Goal: Information Seeking & Learning: Learn about a topic

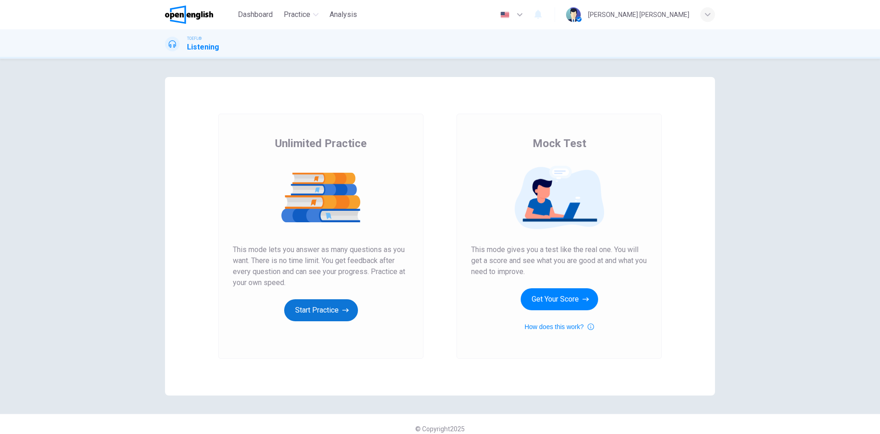
click at [326, 309] on button "Start Practice" at bounding box center [321, 310] width 74 height 22
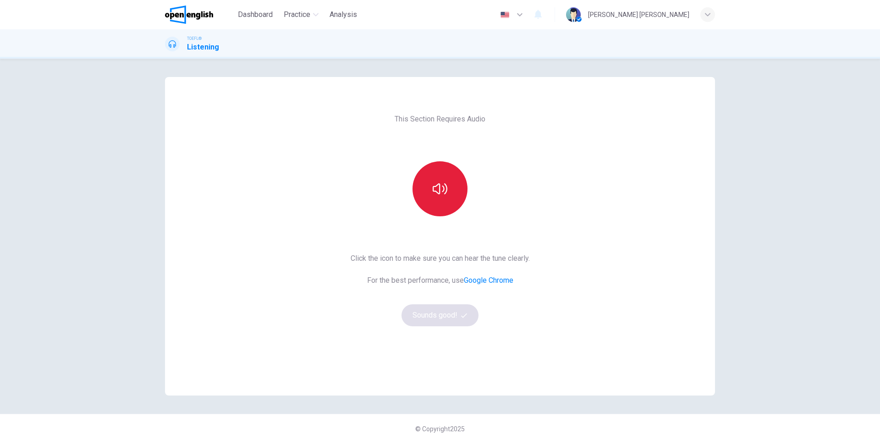
click at [434, 186] on icon "button" at bounding box center [440, 188] width 15 height 11
click at [439, 188] on icon "button" at bounding box center [440, 189] width 15 height 15
click at [434, 313] on button "Sounds good!" at bounding box center [440, 315] width 77 height 22
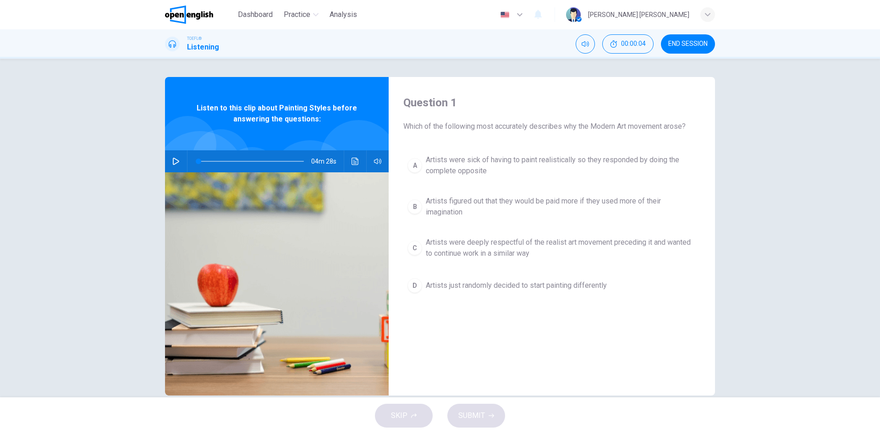
click at [175, 161] on icon "button" at bounding box center [175, 161] width 7 height 7
type input "*"
click at [446, 239] on span "Artists were deeply respectful of the realist art movement preceding it and wan…" at bounding box center [561, 248] width 270 height 22
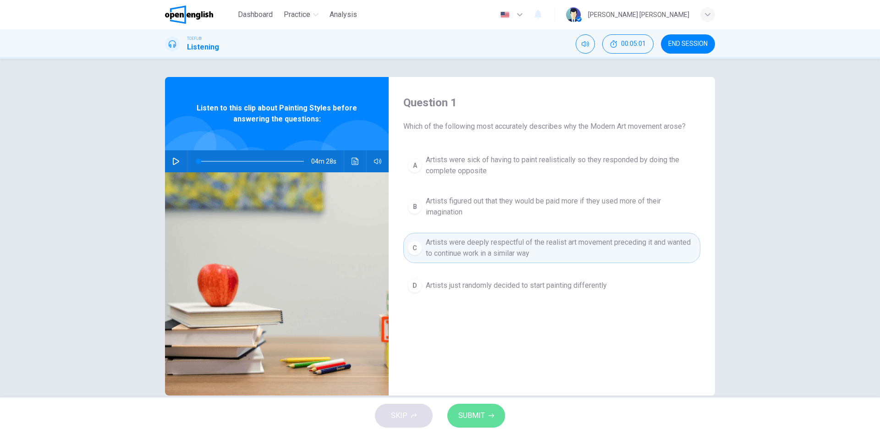
click at [489, 414] on icon "button" at bounding box center [492, 416] width 6 height 6
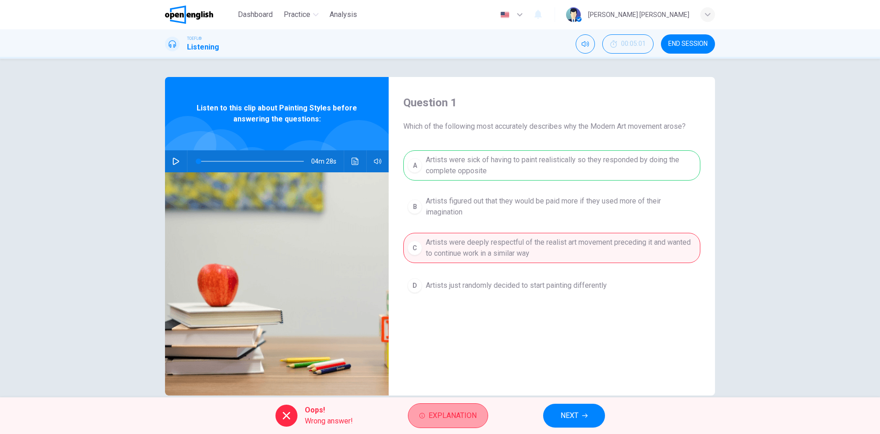
click at [423, 415] on icon "button" at bounding box center [422, 416] width 6 height 6
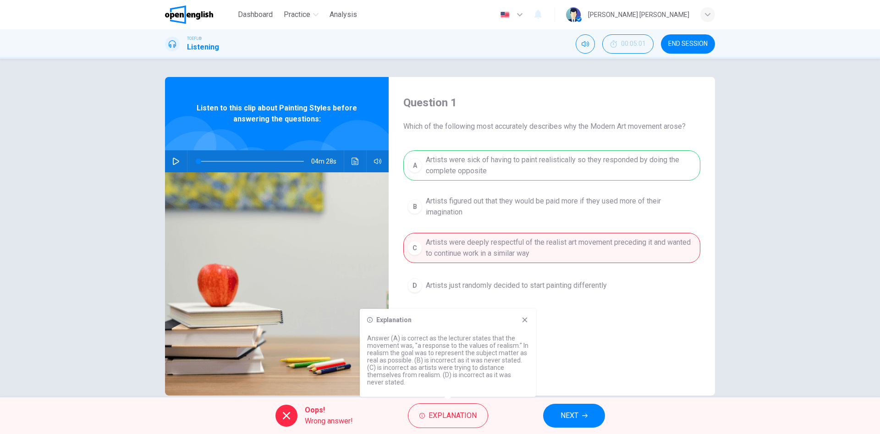
click at [525, 318] on icon at bounding box center [524, 319] width 7 height 7
